Goal: Task Accomplishment & Management: Complete application form

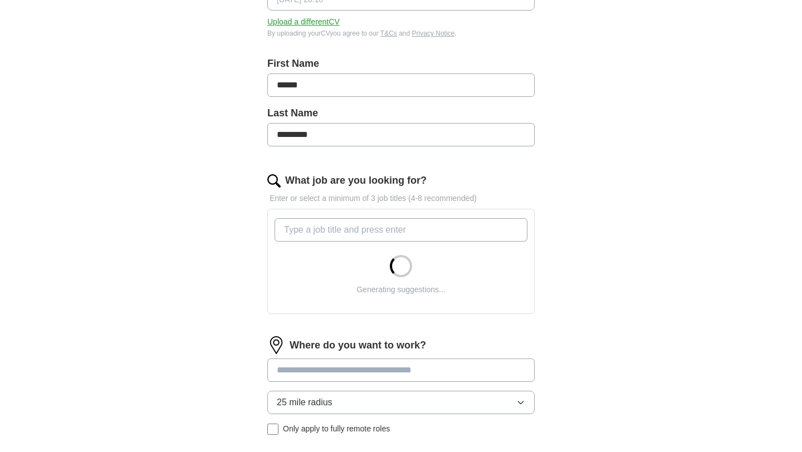
scroll to position [249, 0]
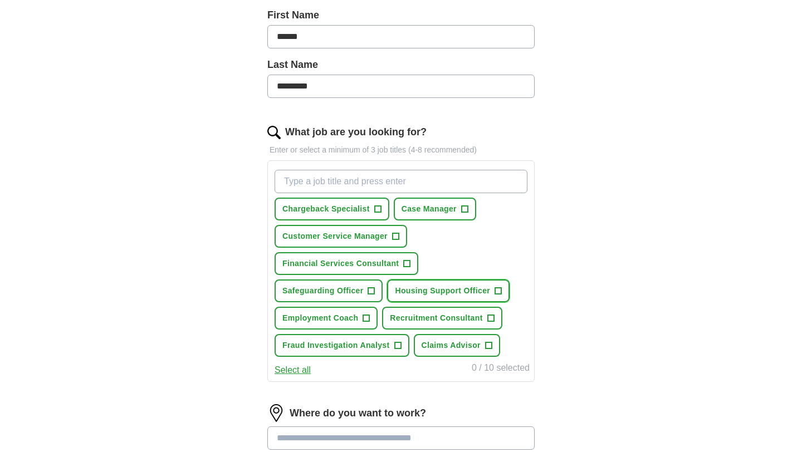
click at [484, 296] on span "Housing Support Officer" at bounding box center [442, 291] width 95 height 12
click at [351, 177] on input "What job are you looking for?" at bounding box center [401, 181] width 253 height 23
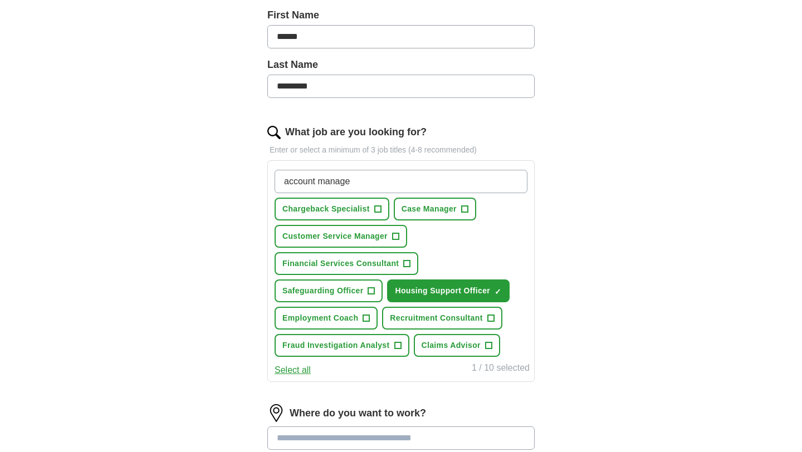
type input "account manager"
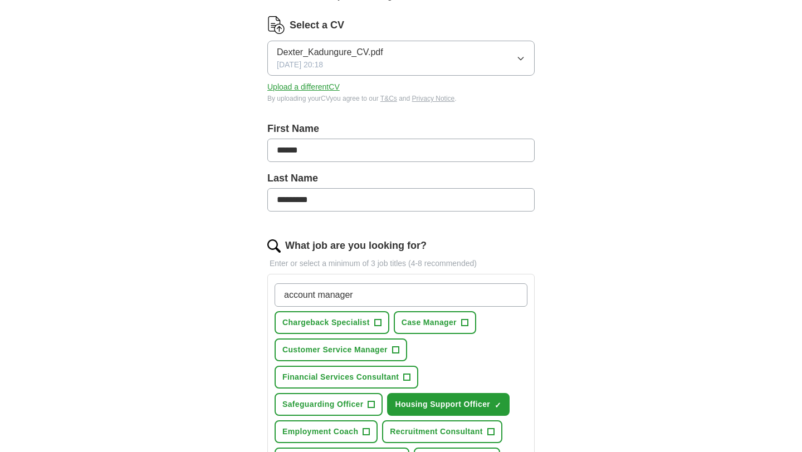
scroll to position [135, 0]
click at [367, 291] on input "account manager" at bounding box center [401, 296] width 253 height 23
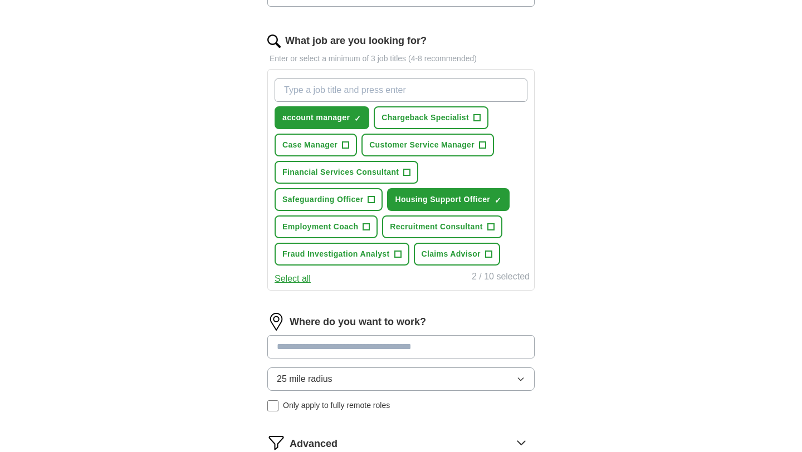
scroll to position [339, 0]
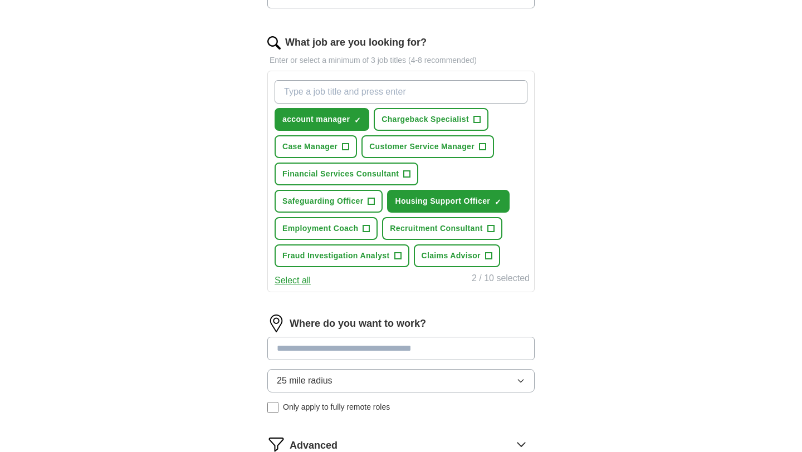
click at [433, 395] on div "25 mile radius Only apply to fully remote roles" at bounding box center [400, 391] width 267 height 44
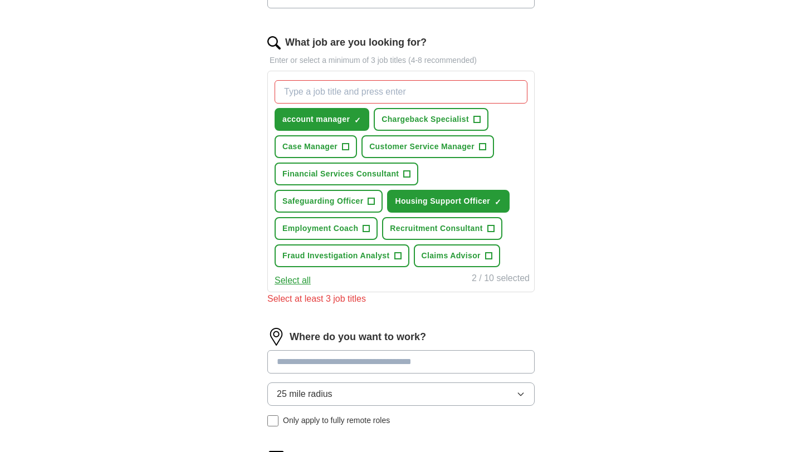
click at [433, 395] on button "25 mile radius" at bounding box center [400, 394] width 267 height 23
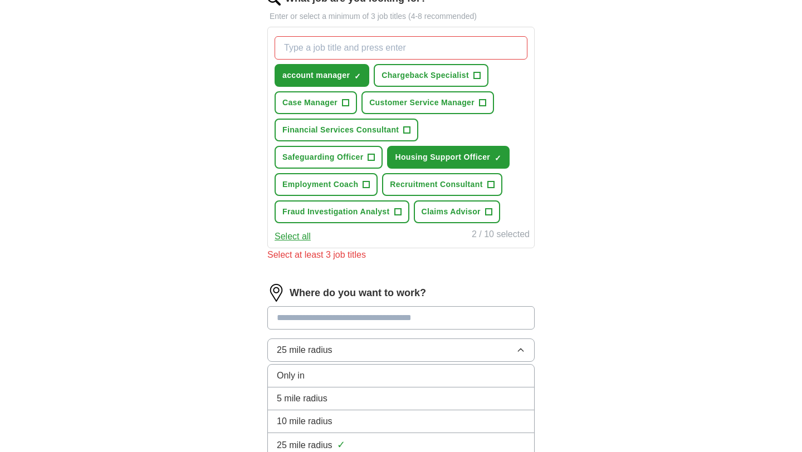
scroll to position [455, 0]
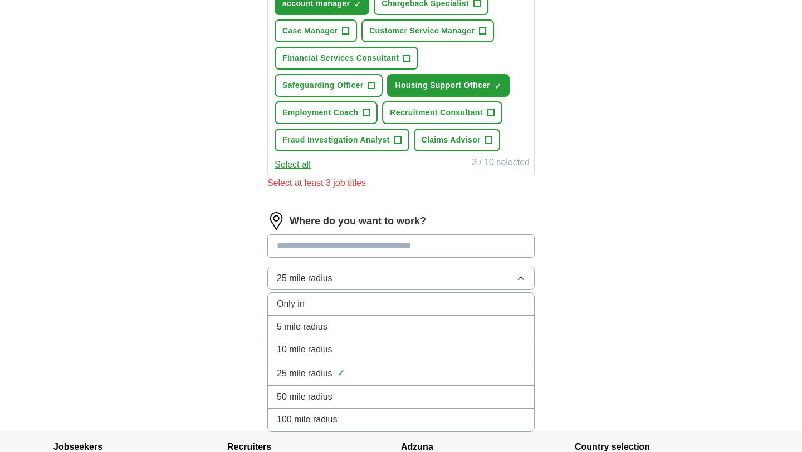
click at [319, 353] on span "10 mile radius" at bounding box center [305, 349] width 56 height 13
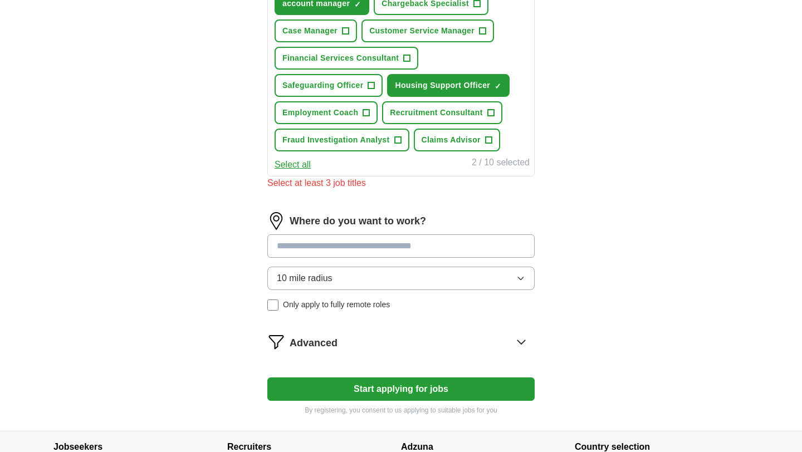
click at [344, 249] on input at bounding box center [400, 245] width 267 height 23
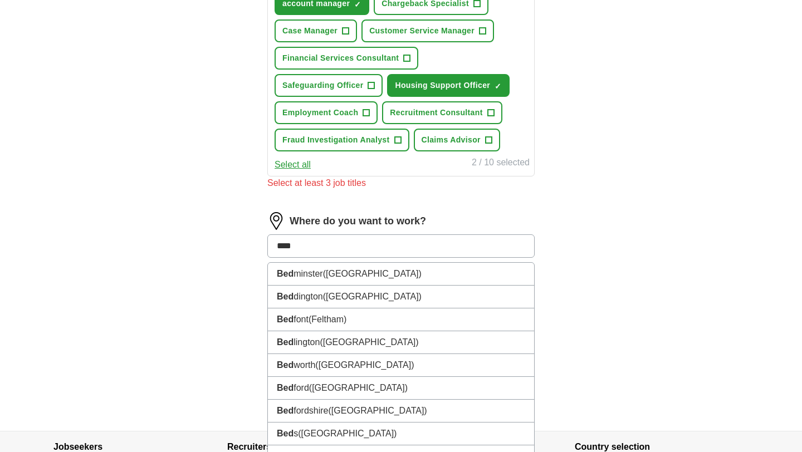
type input "*****"
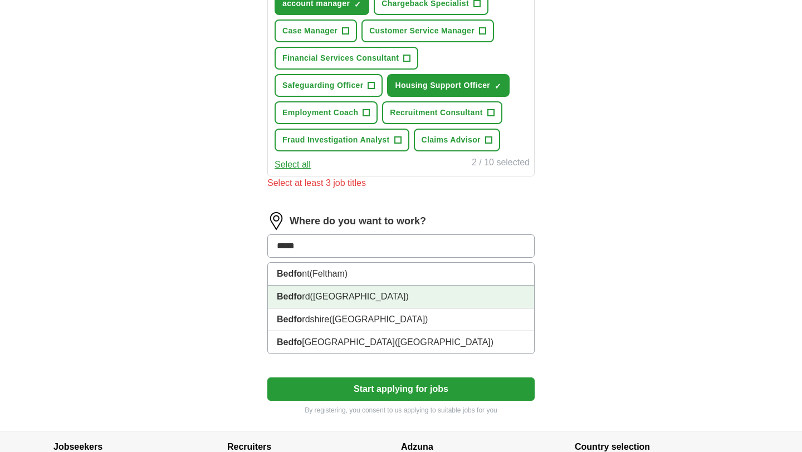
click at [362, 301] on span "([GEOGRAPHIC_DATA])" at bounding box center [359, 296] width 99 height 9
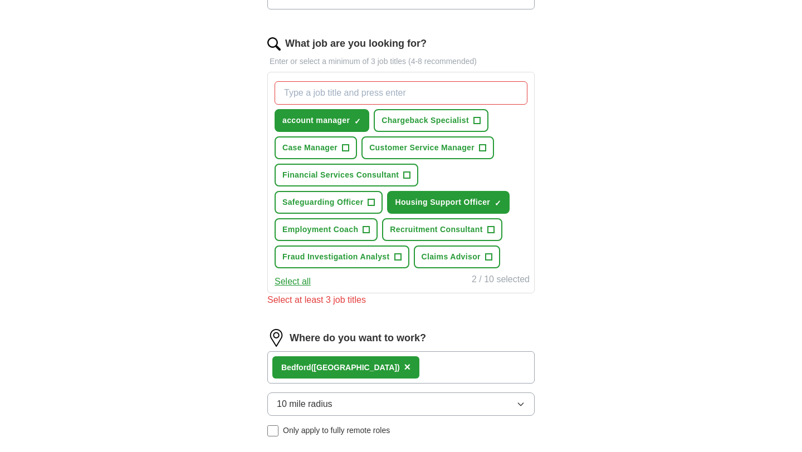
scroll to position [335, 0]
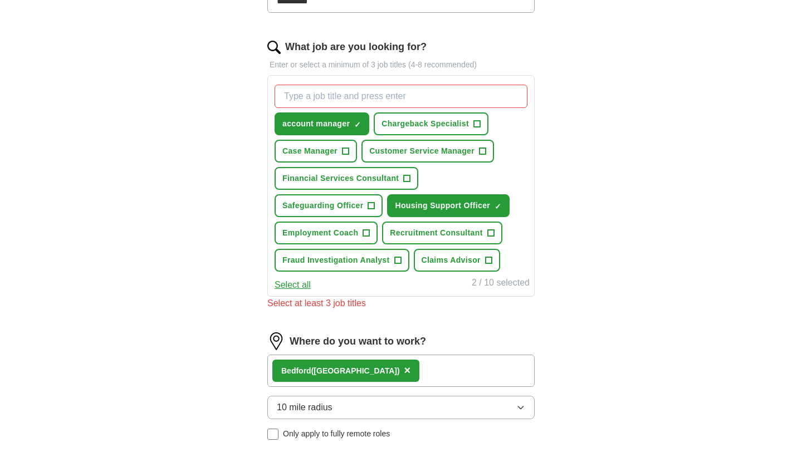
click at [429, 97] on input "What job are you looking for?" at bounding box center [401, 96] width 253 height 23
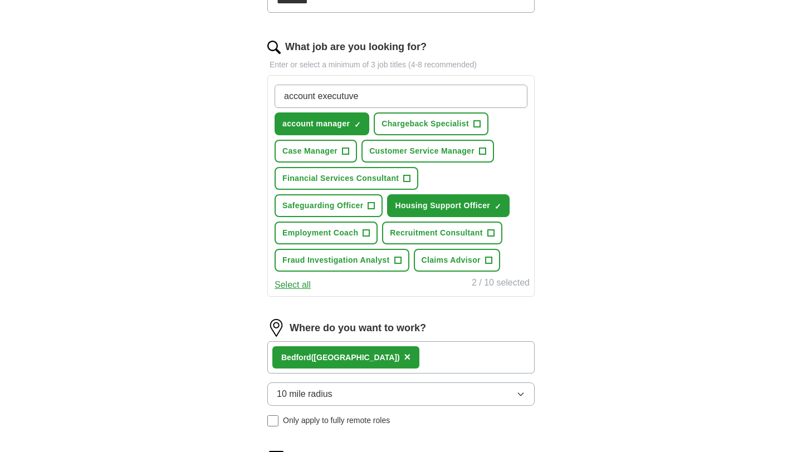
click at [341, 91] on input "account executuve" at bounding box center [401, 96] width 253 height 23
type input "account executive"
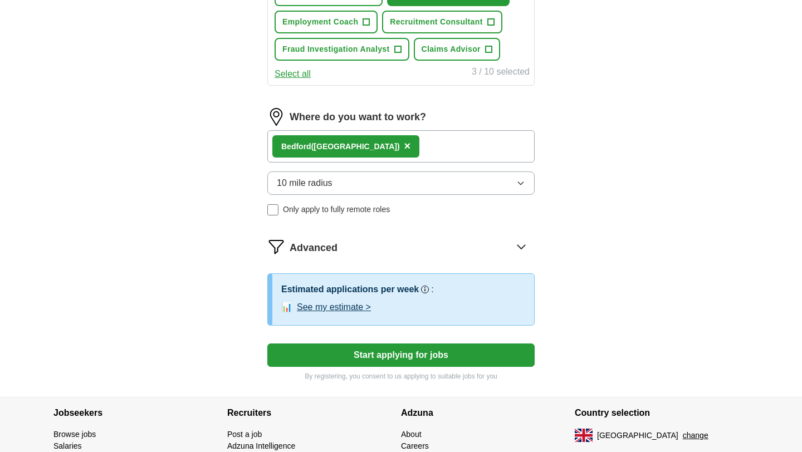
scroll to position [642, 0]
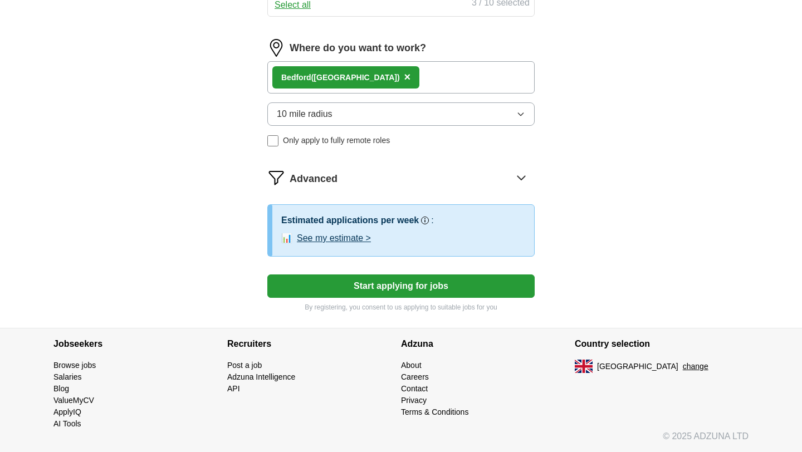
click at [406, 285] on button "Start applying for jobs" at bounding box center [400, 286] width 267 height 23
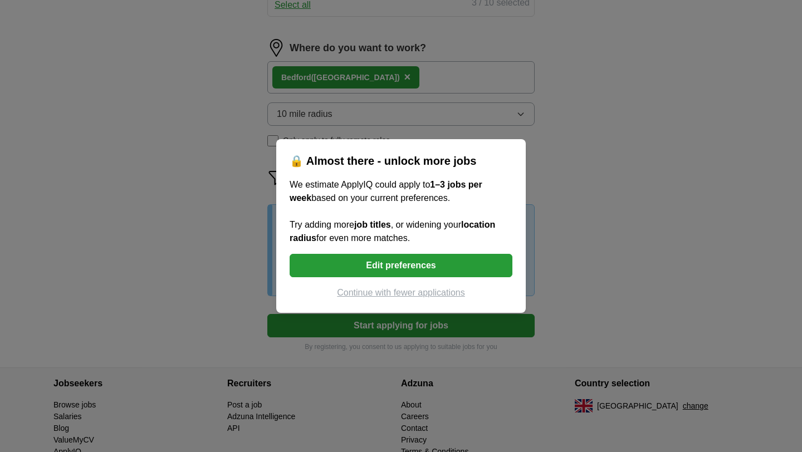
click at [414, 292] on button "Continue with fewer applications" at bounding box center [401, 292] width 223 height 13
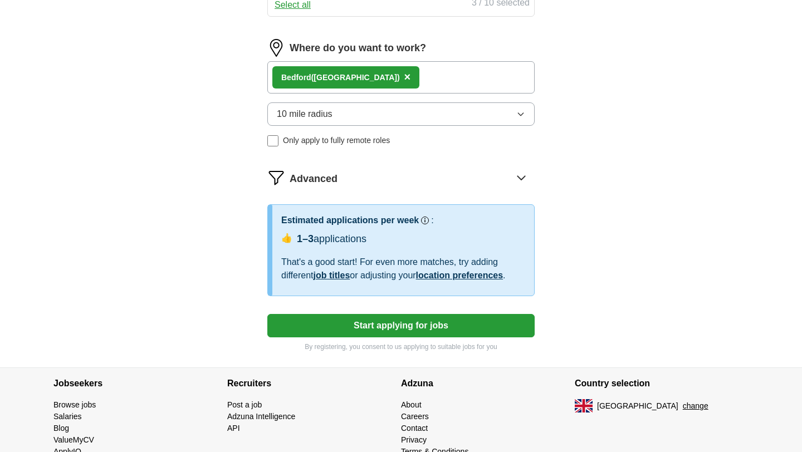
select select "**"
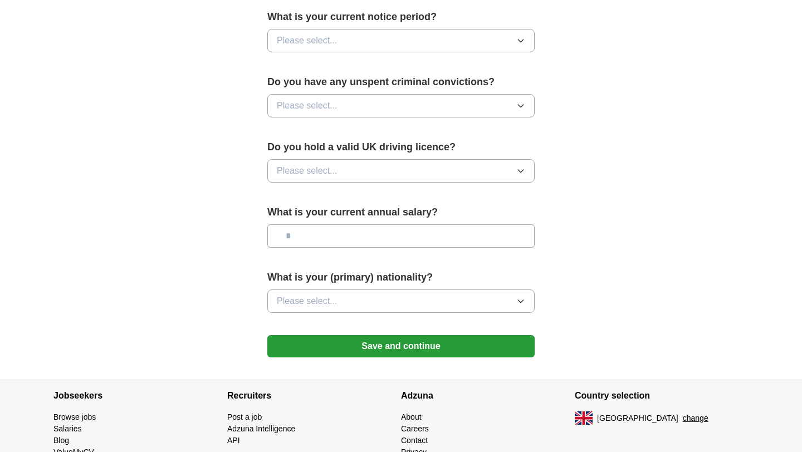
scroll to position [665, 0]
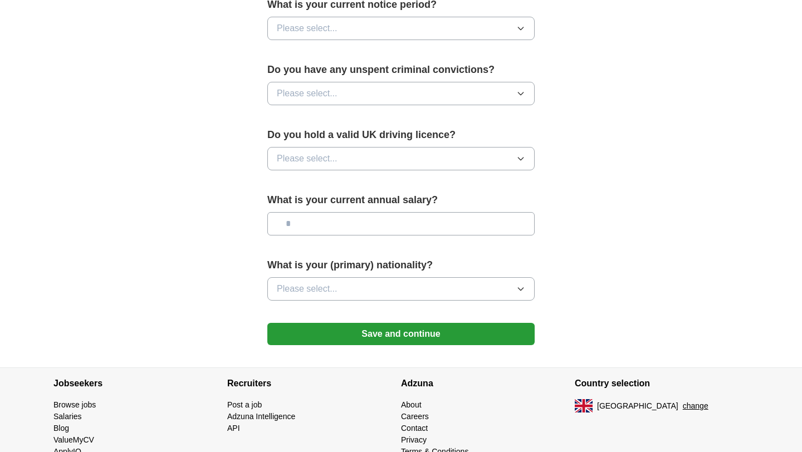
click at [413, 345] on button "Save and continue" at bounding box center [400, 334] width 267 height 22
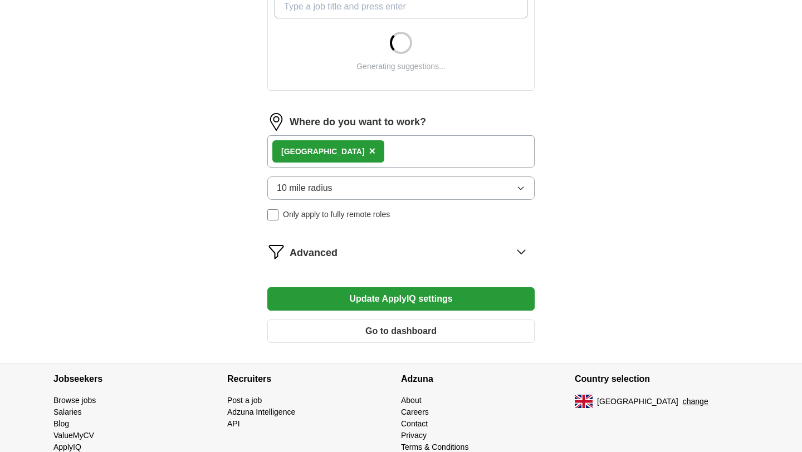
scroll to position [459, 0]
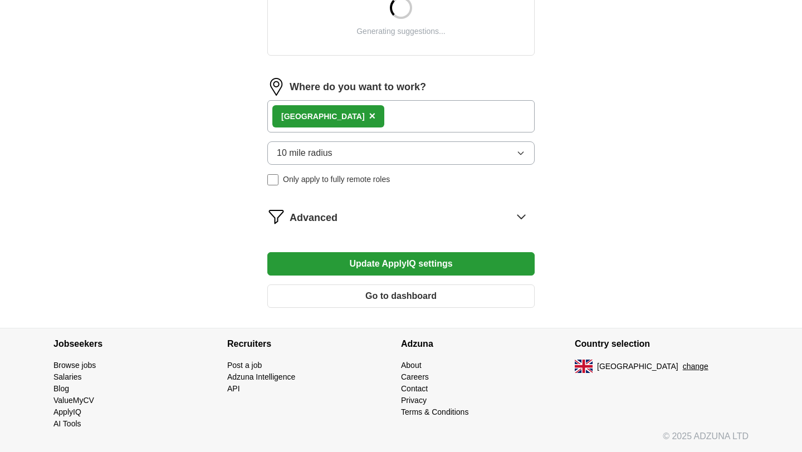
click at [355, 217] on div "Advanced" at bounding box center [412, 217] width 245 height 18
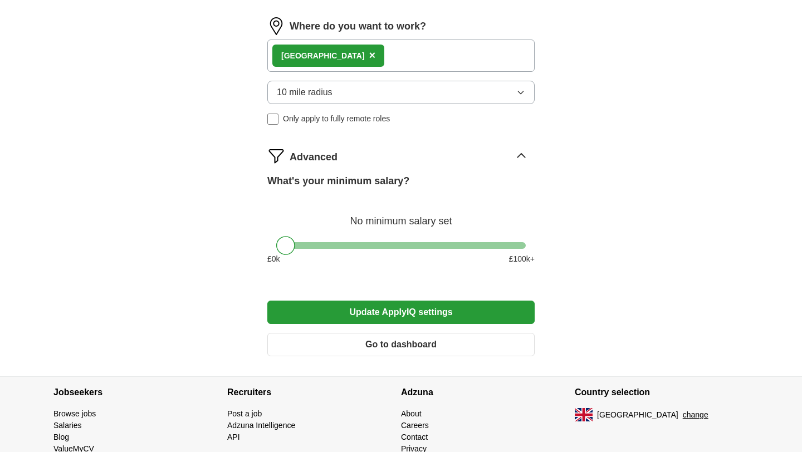
scroll to position [711, 0]
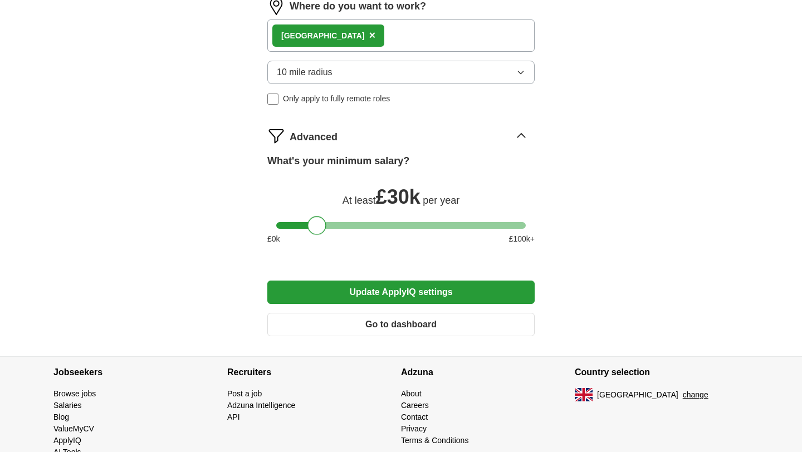
drag, startPoint x: 293, startPoint y: 230, endPoint x: 323, endPoint y: 229, distance: 30.1
click at [323, 229] on div at bounding box center [316, 225] width 19 height 19
click at [384, 296] on button "Update ApplyIQ settings" at bounding box center [400, 292] width 267 height 23
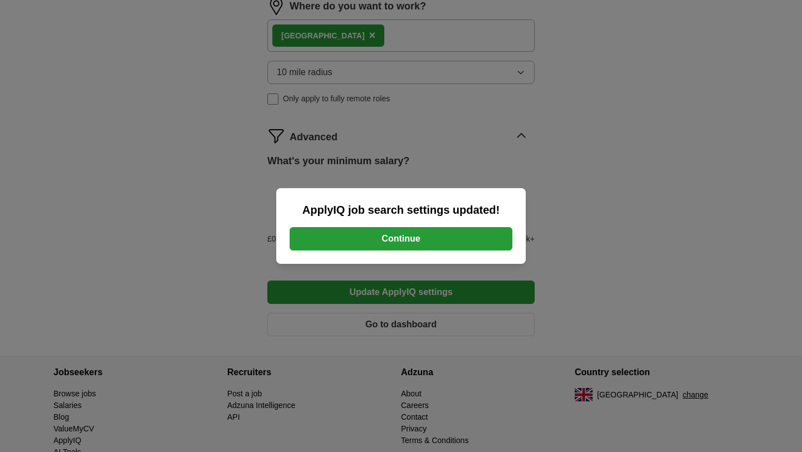
click at [405, 235] on button "Continue" at bounding box center [401, 238] width 223 height 23
